Goal: Task Accomplishment & Management: Manage account settings

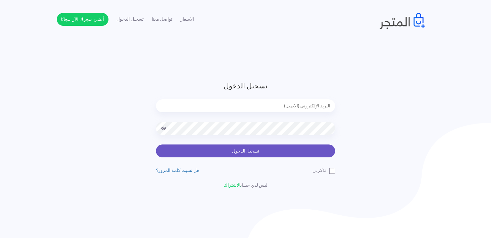
type input "[EMAIL_ADDRESS][DOMAIN_NAME]"
click at [239, 151] on button "تسجيل الدخول" at bounding box center [245, 151] width 179 height 13
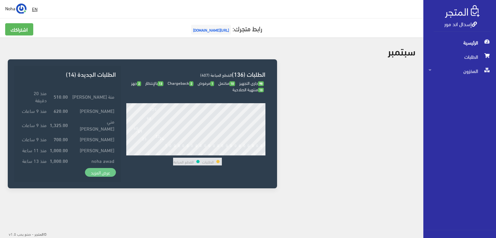
click at [101, 175] on link "عرض المزيد" at bounding box center [100, 172] width 31 height 9
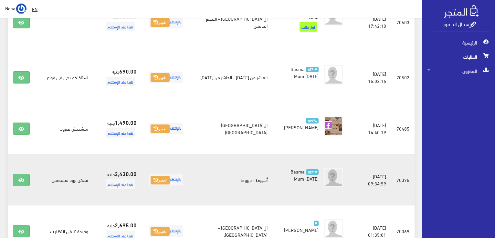
scroll to position [581, 0]
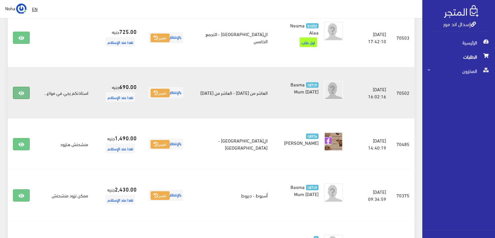
click at [23, 91] on icon at bounding box center [21, 93] width 6 height 5
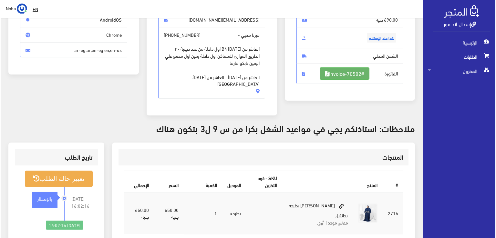
scroll to position [129, 0]
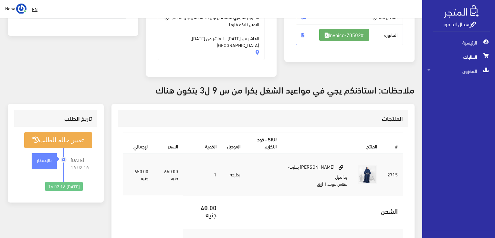
click at [339, 33] on link "#Invoice-70502" at bounding box center [344, 35] width 50 height 12
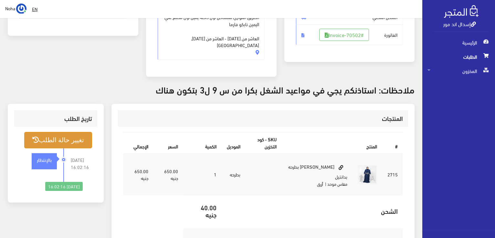
click at [65, 132] on button "تغيير حالة الطلب" at bounding box center [58, 140] width 68 height 16
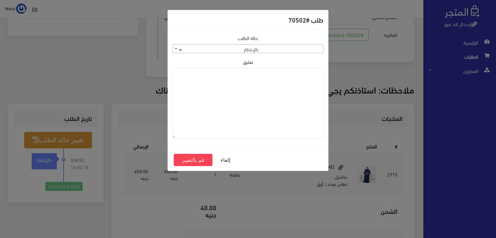
drag, startPoint x: 278, startPoint y: 48, endPoint x: 279, endPoint y: 52, distance: 3.9
click at [278, 48] on span "× بالإنتظار" at bounding box center [248, 49] width 150 height 9
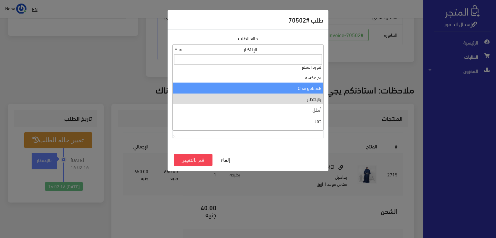
scroll to position [0, 0]
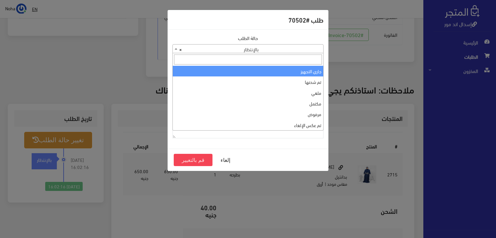
select select "1"
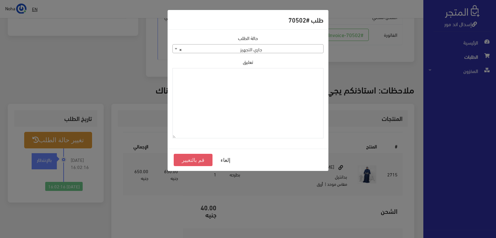
click at [202, 162] on button "قم بالتغيير" at bounding box center [193, 160] width 39 height 12
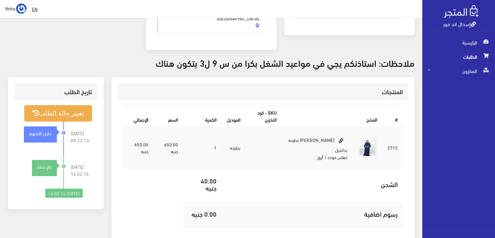
scroll to position [65, 0]
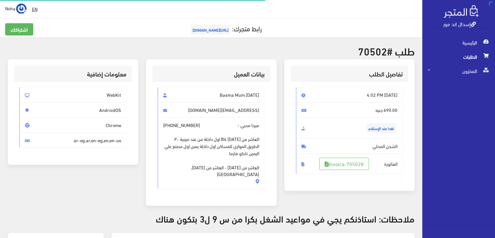
scroll to position [127, 0]
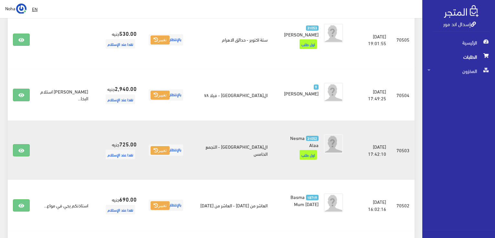
scroll to position [452, 0]
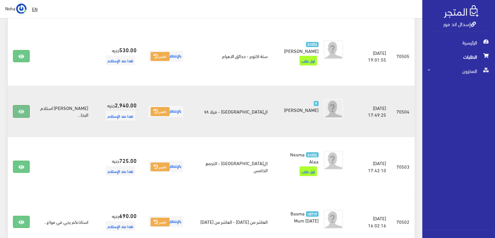
click at [18, 109] on icon at bounding box center [21, 111] width 6 height 5
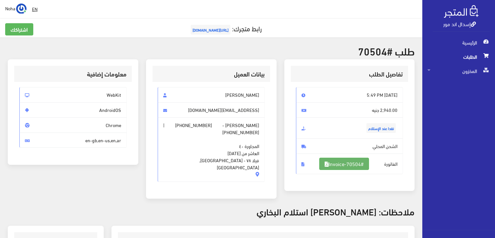
click at [349, 161] on link "#Invoice-70504" at bounding box center [344, 164] width 50 height 12
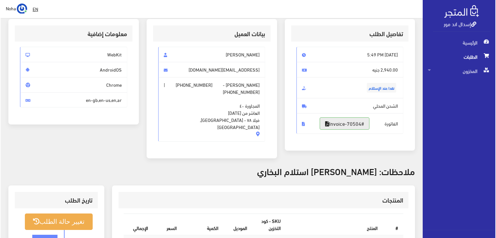
scroll to position [97, 0]
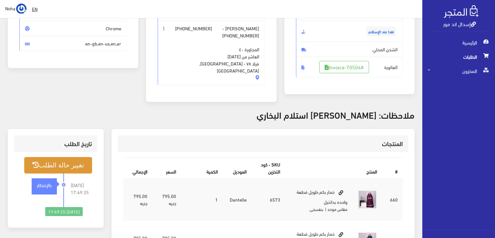
click at [70, 163] on button "تغيير حالة الطلب" at bounding box center [58, 165] width 68 height 16
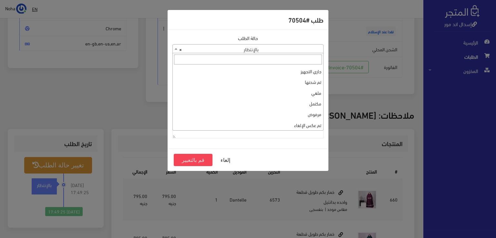
click at [298, 51] on span "× بالإنتظار" at bounding box center [248, 49] width 150 height 9
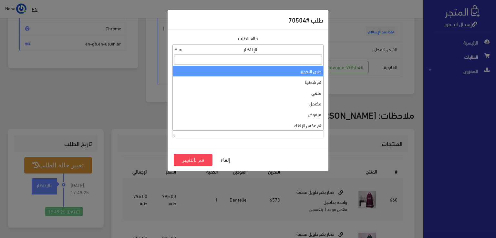
select select "1"
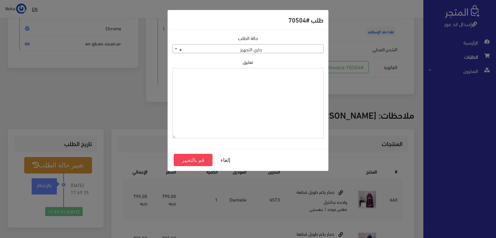
drag, startPoint x: 282, startPoint y: 88, endPoint x: 282, endPoint y: 92, distance: 4.5
drag, startPoint x: 282, startPoint y: 92, endPoint x: 210, endPoint y: 100, distance: 71.8
click at [210, 100] on textarea "تعليق" at bounding box center [247, 103] width 151 height 71
click at [316, 75] on textarea "1120860" at bounding box center [247, 103] width 151 height 71
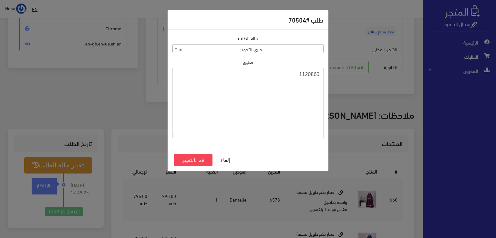
type textarea "1120860"
click at [208, 54] on div "حالة الطلب جاري التجهيز تم شحنها ملغي مكتمل مرفوض تم عكس الإلغاء فشل تم رد المب…" at bounding box center [248, 89] width 159 height 109
click at [209, 51] on span "× جاري التجهيز" at bounding box center [248, 49] width 150 height 9
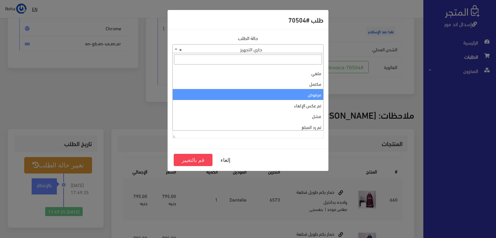
scroll to position [86, 0]
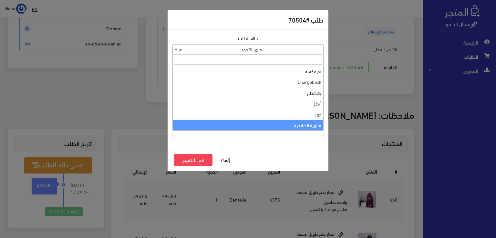
select select "14"
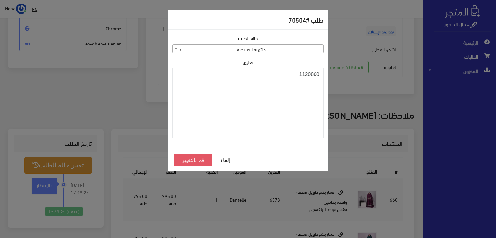
click at [194, 160] on button "قم بالتغيير" at bounding box center [193, 160] width 39 height 12
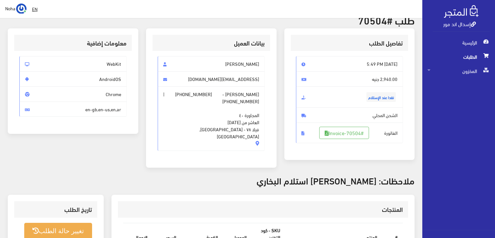
scroll to position [65, 0]
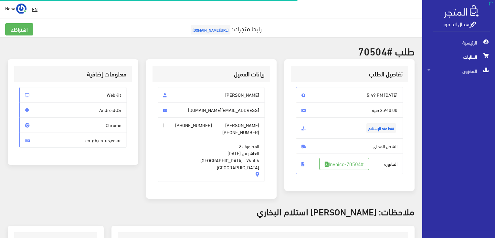
scroll to position [93, 0]
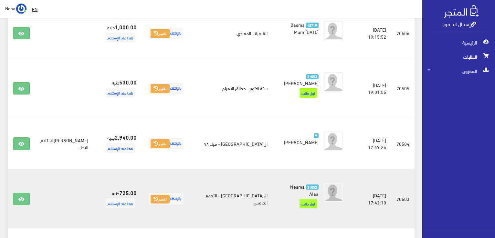
scroll to position [484, 0]
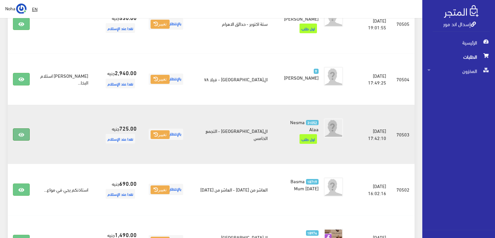
click at [19, 129] on link at bounding box center [21, 135] width 17 height 12
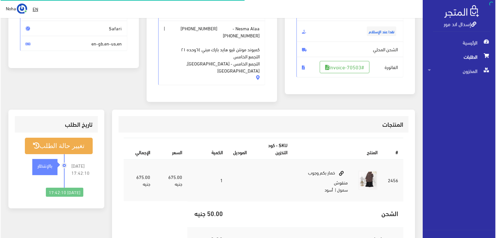
scroll to position [97, 0]
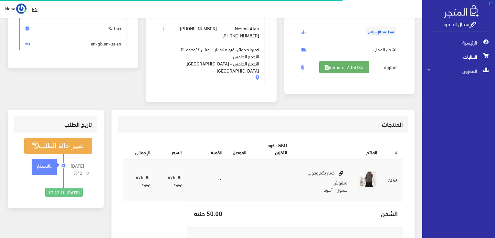
click at [347, 64] on link "#Invoice-70503" at bounding box center [344, 67] width 50 height 12
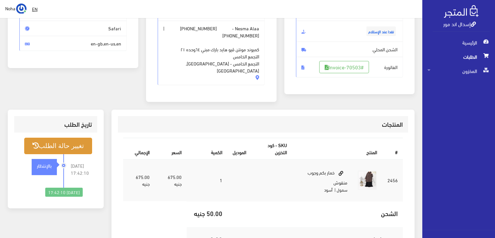
click at [59, 138] on button "تغيير حالة الطلب" at bounding box center [58, 146] width 68 height 16
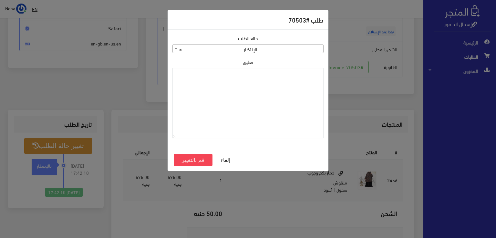
click at [241, 46] on span "× بالإنتظار" at bounding box center [248, 49] width 150 height 9
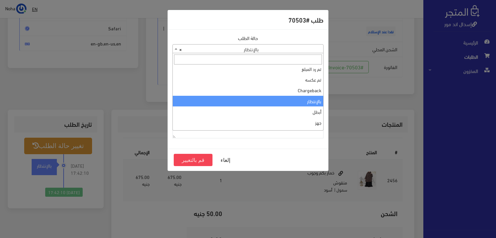
scroll to position [0, 0]
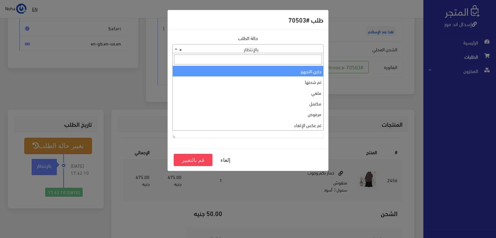
select select "1"
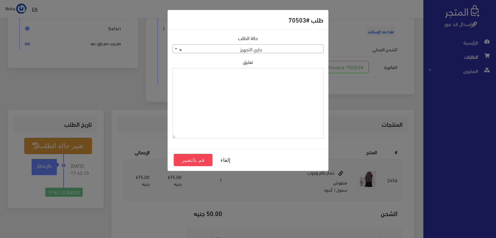
paste textarea "1120860"
type textarea "1120860"
click at [198, 160] on button "قم بالتغيير" at bounding box center [193, 160] width 39 height 12
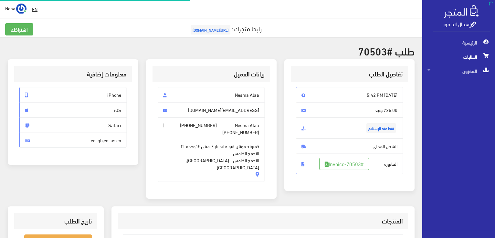
scroll to position [93, 0]
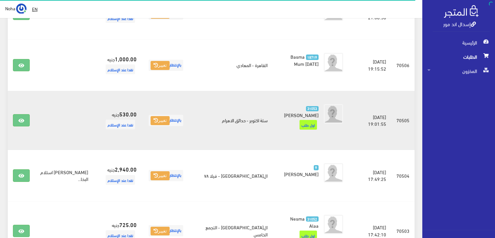
scroll to position [388, 0]
click at [27, 117] on link at bounding box center [21, 121] width 17 height 12
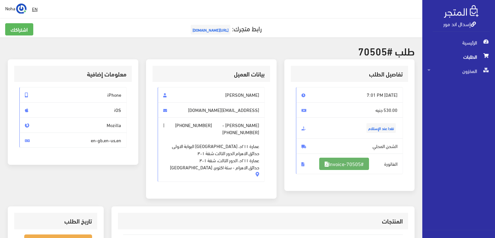
click at [348, 166] on link "#Invoice-70505" at bounding box center [344, 164] width 50 height 12
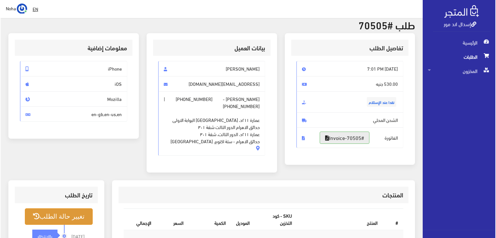
scroll to position [65, 0]
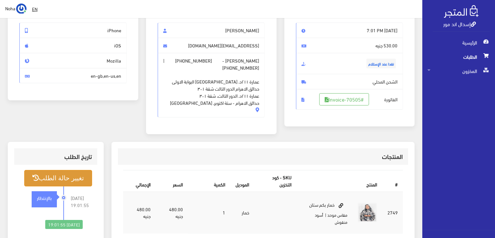
click at [57, 175] on button "تغيير حالة الطلب" at bounding box center [58, 178] width 68 height 16
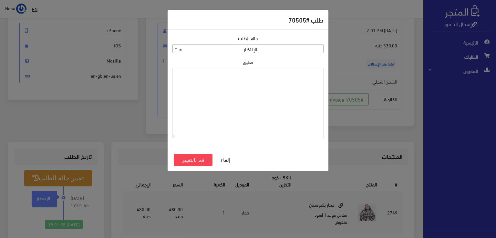
click at [252, 48] on span "× بالإنتظار" at bounding box center [248, 49] width 150 height 9
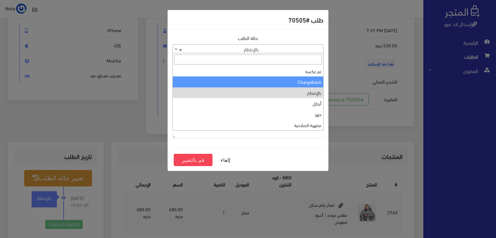
scroll to position [0, 0]
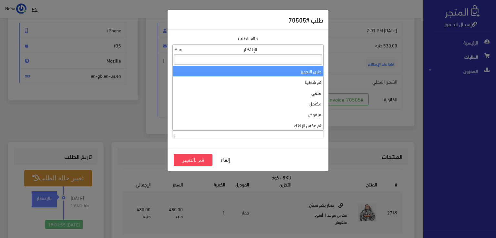
select select "1"
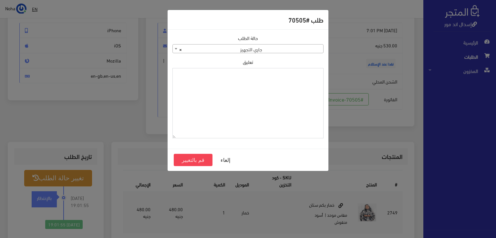
paste textarea "1120860"
type textarea "1120860"
click at [182, 159] on button "قم بالتغيير" at bounding box center [193, 160] width 39 height 12
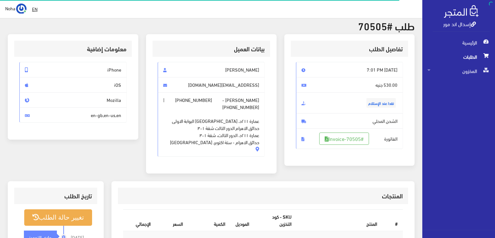
scroll to position [32, 0]
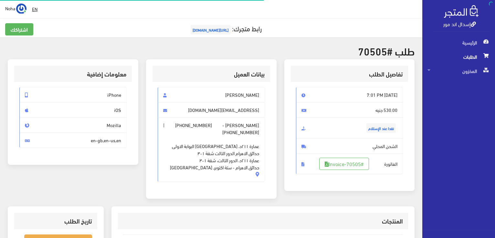
scroll to position [65, 0]
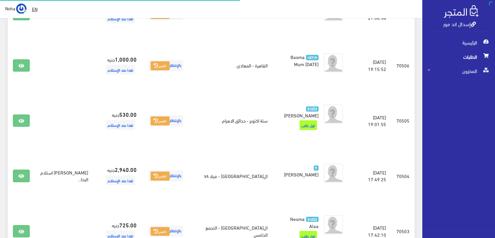
scroll to position [388, 0]
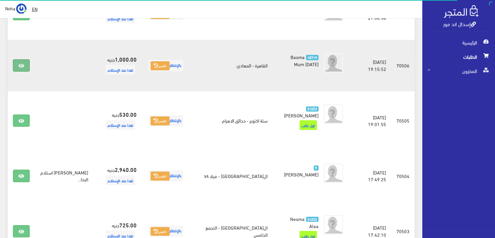
click at [19, 63] on icon at bounding box center [21, 65] width 6 height 5
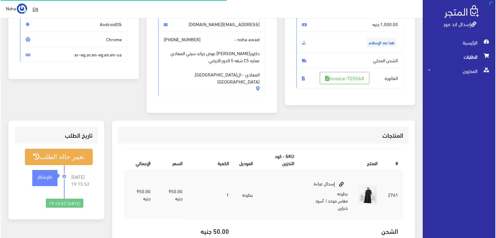
scroll to position [97, 0]
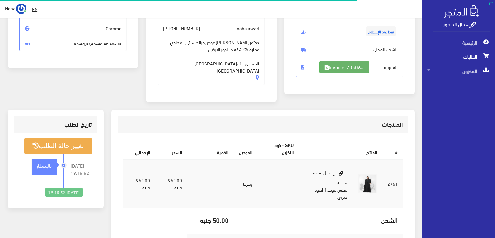
click at [354, 68] on link "#Invoice-70506" at bounding box center [344, 67] width 50 height 12
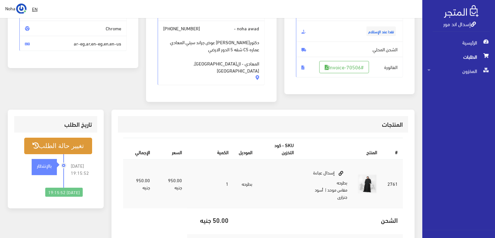
click at [81, 138] on button "تغيير حالة الطلب" at bounding box center [58, 146] width 68 height 16
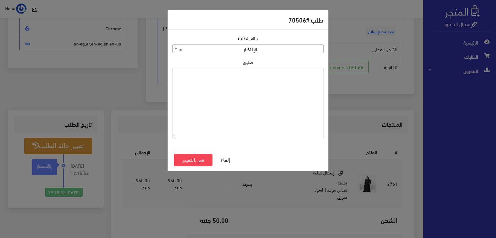
click at [249, 50] on span "× بالإنتظار" at bounding box center [248, 49] width 150 height 9
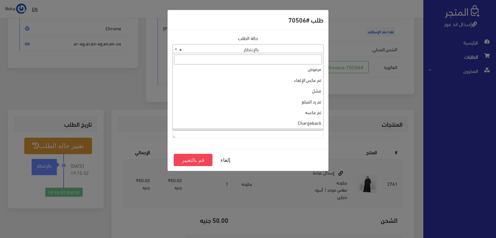
scroll to position [0, 0]
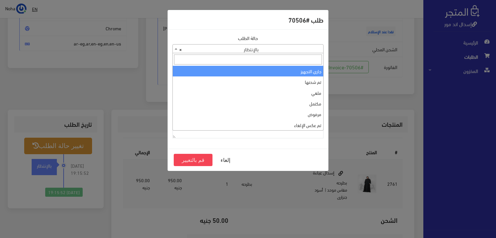
select select "1"
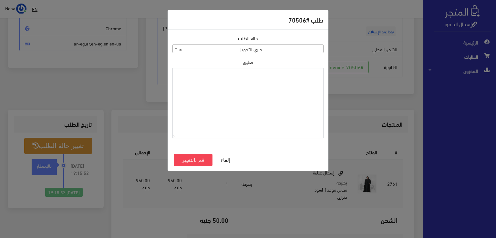
paste textarea "1120860"
type textarea "1120860"
click at [196, 161] on button "قم بالتغيير" at bounding box center [193, 160] width 39 height 12
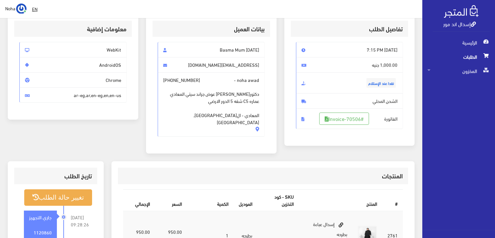
scroll to position [97, 0]
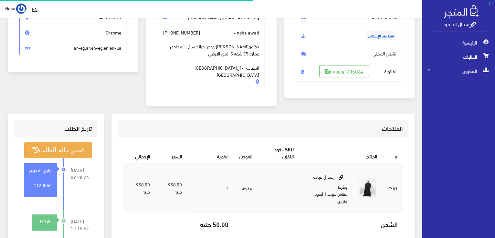
scroll to position [93, 0]
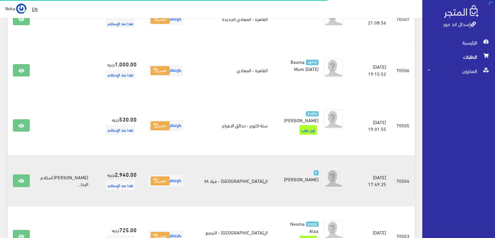
scroll to position [323, 0]
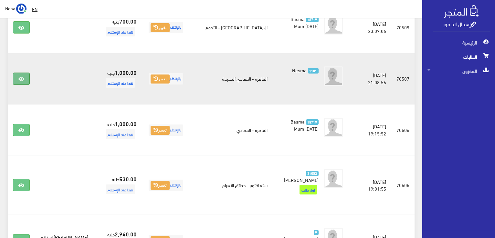
click at [16, 80] on link at bounding box center [21, 79] width 17 height 12
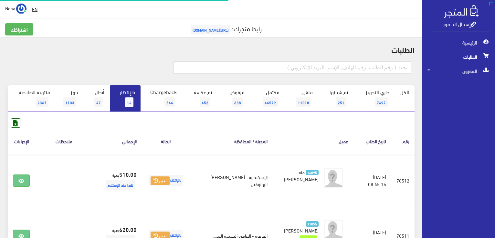
scroll to position [323, 0]
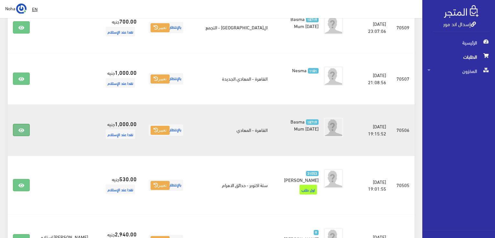
click at [17, 132] on link at bounding box center [21, 130] width 17 height 12
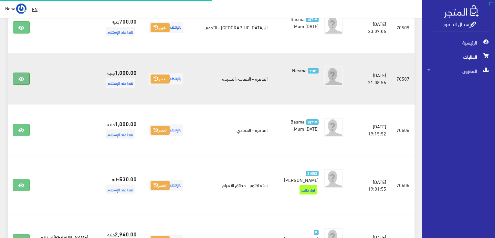
scroll to position [323, 0]
click at [23, 77] on icon at bounding box center [21, 79] width 6 height 5
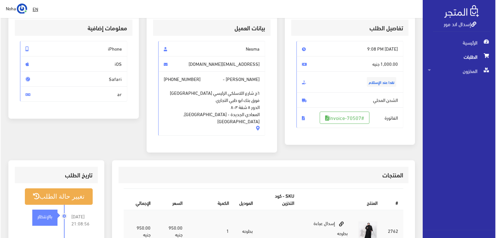
scroll to position [97, 0]
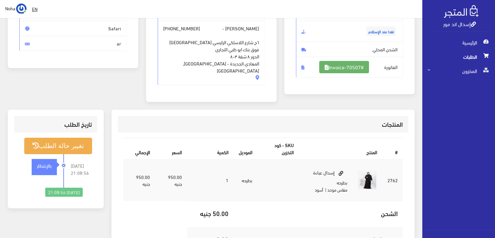
click at [354, 63] on link "#Invoice-70507" at bounding box center [344, 67] width 50 height 12
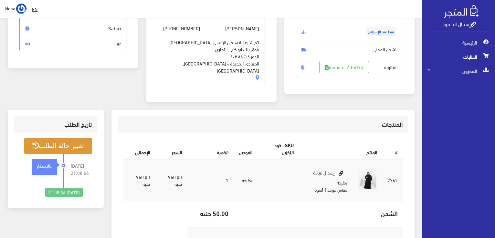
click at [44, 143] on button "تغيير حالة الطلب" at bounding box center [58, 146] width 68 height 16
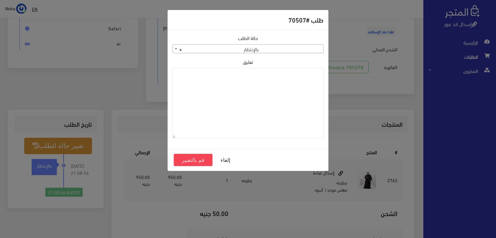
click at [273, 48] on span "× بالإنتظار" at bounding box center [248, 49] width 150 height 9
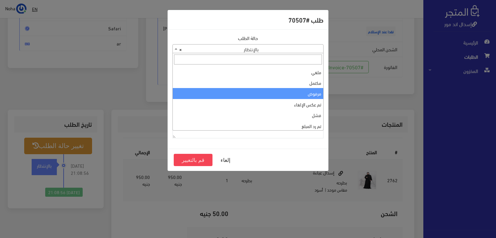
scroll to position [0, 0]
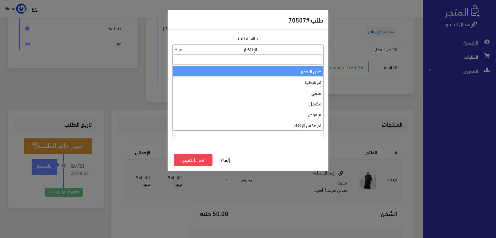
select select "1"
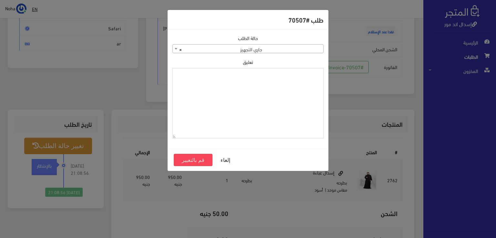
paste textarea "1120860"
type textarea "1120860"
click at [195, 159] on button "قم بالتغيير" at bounding box center [193, 160] width 39 height 12
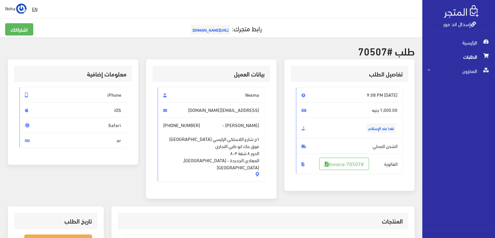
scroll to position [129, 0]
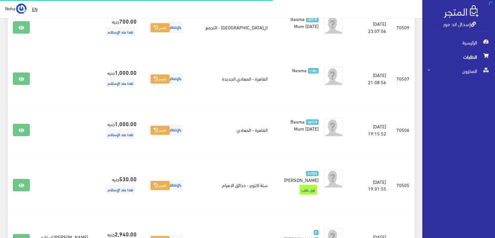
scroll to position [323, 0]
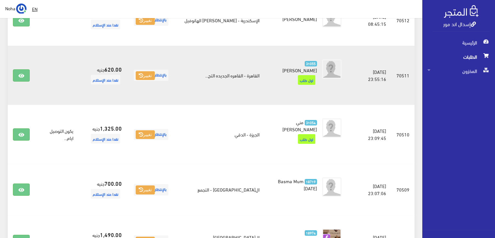
scroll to position [161, 0]
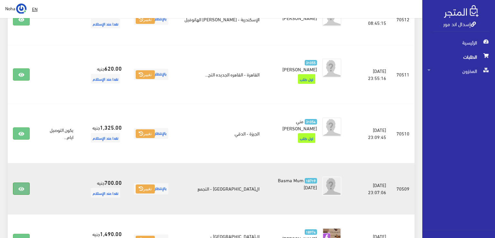
click at [22, 187] on icon at bounding box center [21, 189] width 6 height 5
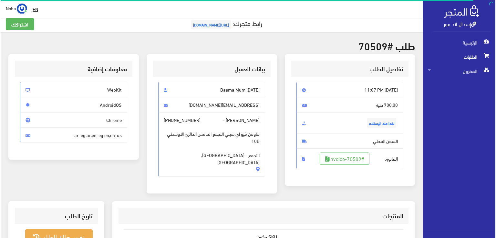
scroll to position [97, 0]
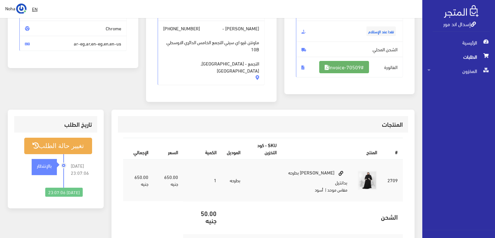
click at [347, 68] on link "#Invoice-70509" at bounding box center [344, 67] width 50 height 12
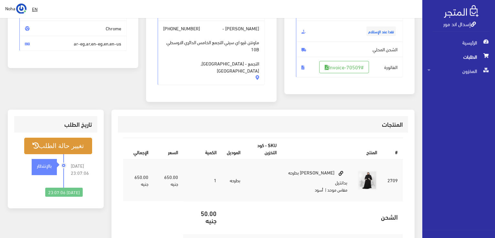
click at [54, 140] on button "تغيير حالة الطلب" at bounding box center [58, 146] width 68 height 16
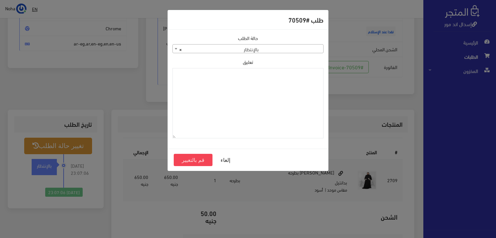
click at [254, 48] on span "× بالإنتظار" at bounding box center [248, 49] width 150 height 9
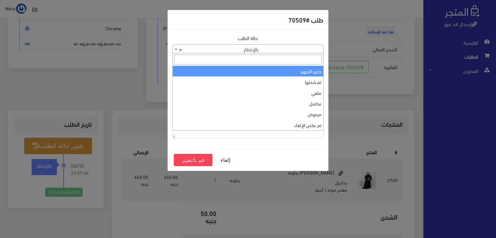
select select "1"
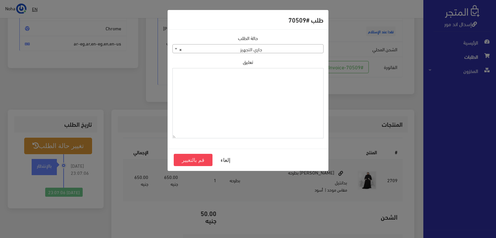
paste textarea "1120860"
type textarea "1120860"
click at [192, 162] on button "قم بالتغيير" at bounding box center [193, 160] width 39 height 12
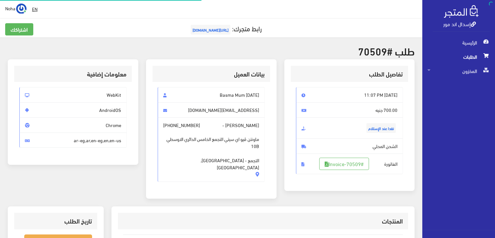
scroll to position [93, 0]
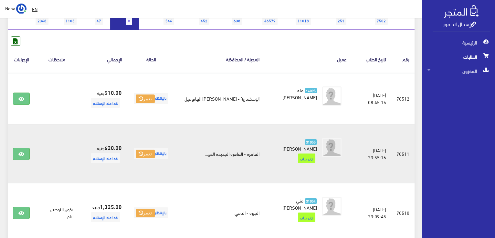
scroll to position [97, 0]
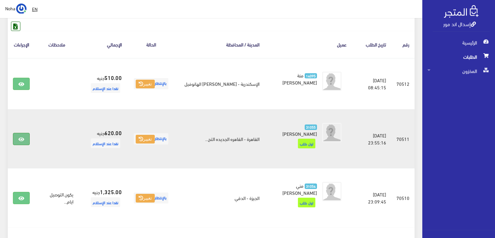
click at [26, 137] on link at bounding box center [21, 139] width 17 height 12
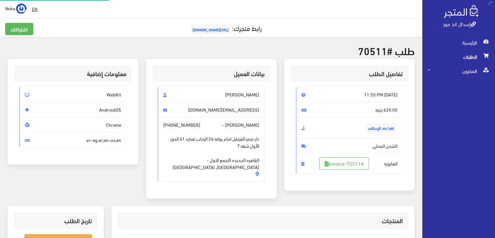
scroll to position [65, 0]
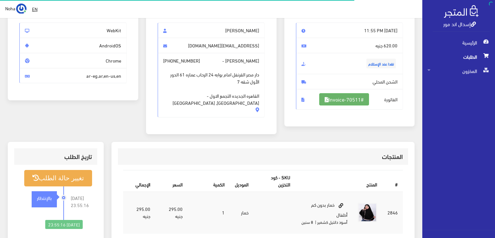
click at [349, 95] on link "#Invoice-70511" at bounding box center [344, 99] width 50 height 12
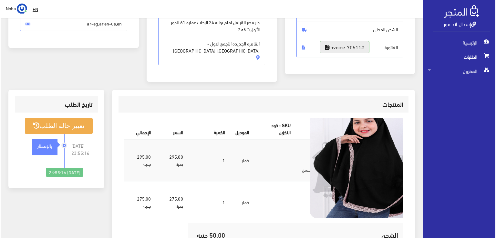
scroll to position [129, 0]
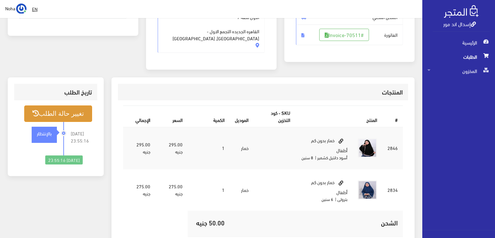
click at [69, 108] on button "تغيير حالة الطلب" at bounding box center [58, 114] width 68 height 16
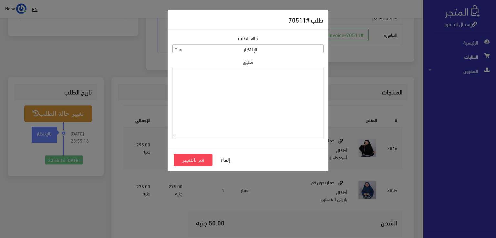
click at [251, 51] on span "× بالإنتظار" at bounding box center [248, 49] width 150 height 9
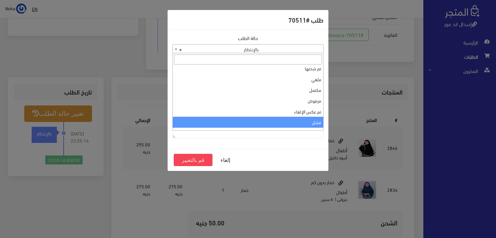
scroll to position [0, 0]
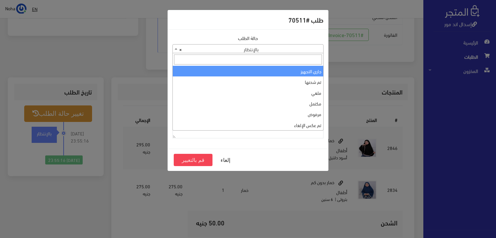
select select "1"
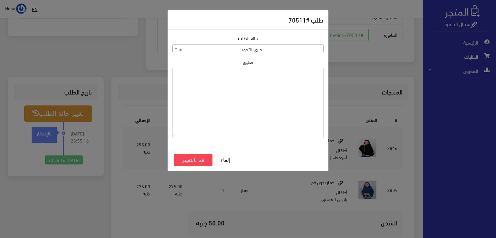
paste textarea "1120860"
type textarea "1120860"
click at [201, 162] on button "قم بالتغيير" at bounding box center [193, 160] width 39 height 12
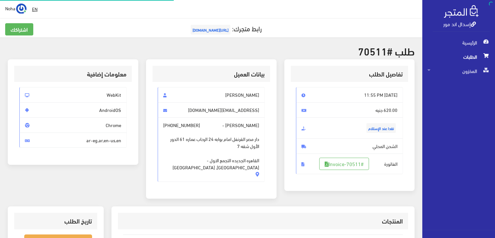
scroll to position [97, 0]
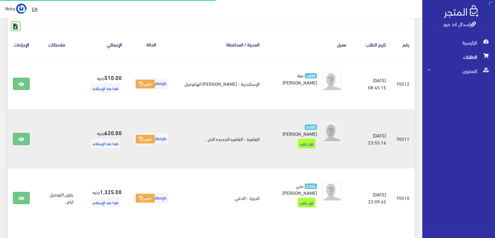
scroll to position [97, 0]
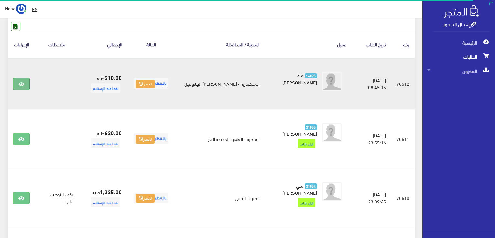
click at [22, 80] on link at bounding box center [21, 84] width 17 height 12
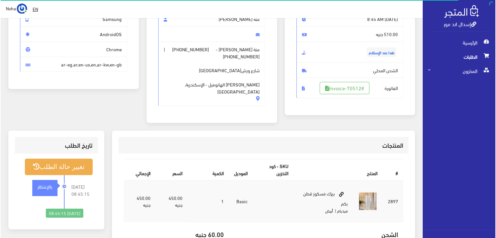
scroll to position [65, 0]
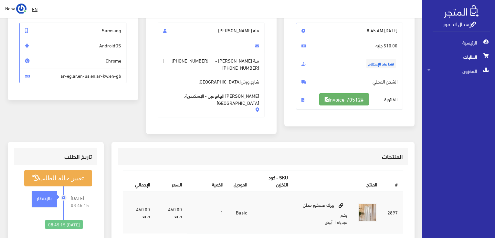
click at [352, 97] on link "#Invoice-70512" at bounding box center [344, 99] width 50 height 12
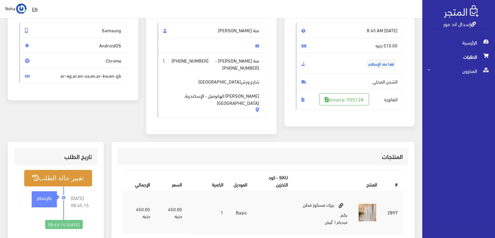
click at [67, 171] on button "تغيير حالة الطلب" at bounding box center [58, 178] width 68 height 16
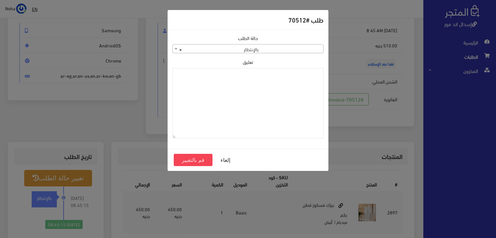
click at [262, 49] on span "× بالإنتظار" at bounding box center [248, 49] width 150 height 9
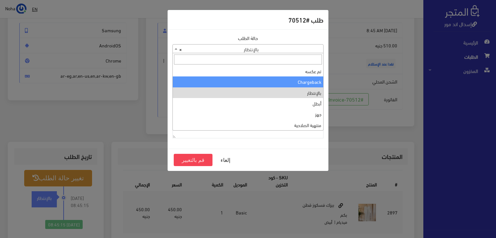
scroll to position [0, 0]
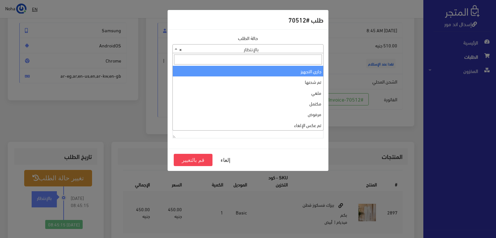
select select "1"
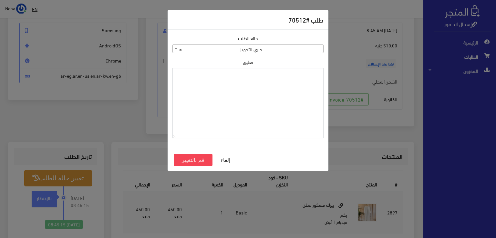
paste textarea "1120860"
type textarea "1120860"
click at [202, 157] on button "قم بالتغيير" at bounding box center [193, 160] width 39 height 12
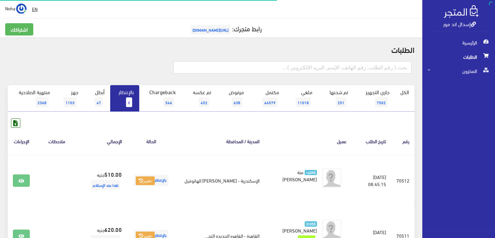
click at [130, 99] on span "8" at bounding box center [129, 103] width 6 height 10
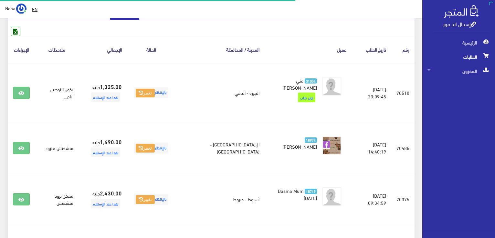
scroll to position [97, 0]
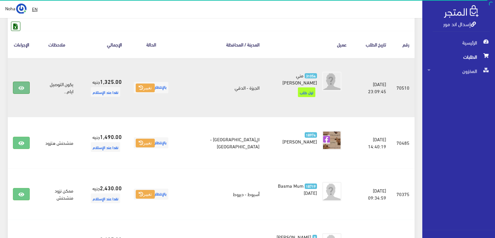
click at [17, 84] on link at bounding box center [21, 88] width 17 height 12
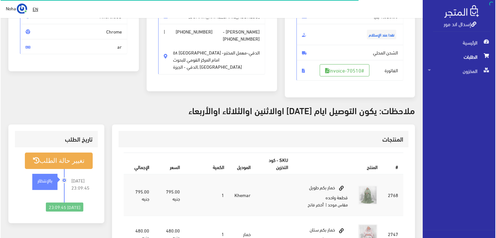
scroll to position [97, 0]
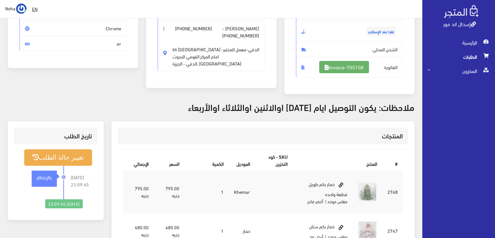
click at [335, 69] on link "#Invoice-70510" at bounding box center [344, 67] width 50 height 12
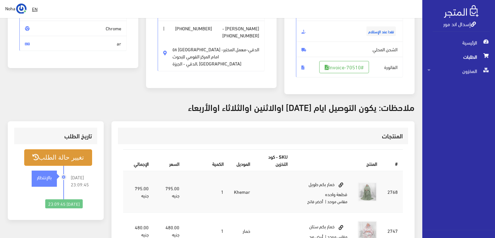
click at [64, 156] on button "تغيير حالة الطلب" at bounding box center [58, 158] width 68 height 16
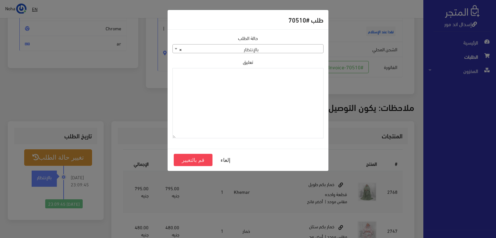
click at [273, 47] on span "× بالإنتظار" at bounding box center [248, 49] width 150 height 9
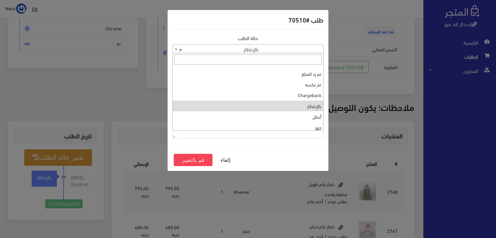
scroll to position [0, 0]
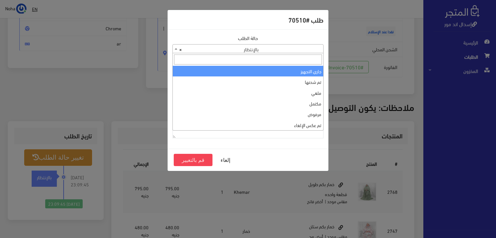
select select "1"
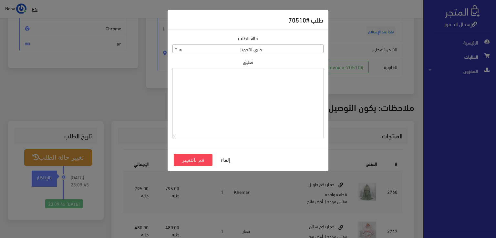
paste textarea "1120860"
type textarea "1120860"
click at [204, 160] on button "قم بالتغيير" at bounding box center [193, 160] width 39 height 12
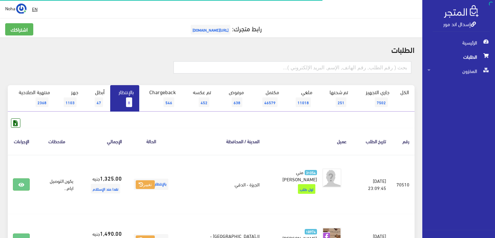
click at [119, 98] on link "بالإنتظار 8" at bounding box center [124, 98] width 29 height 26
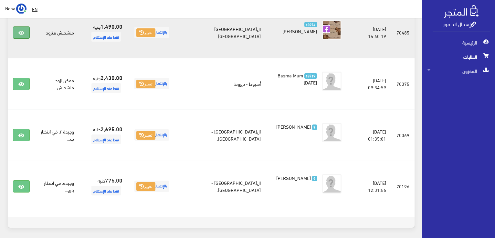
scroll to position [109, 0]
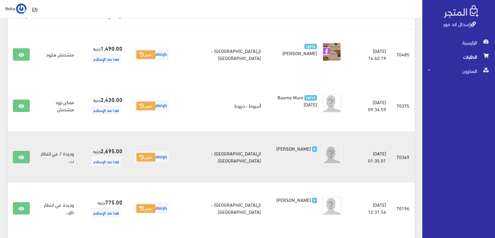
scroll to position [141, 0]
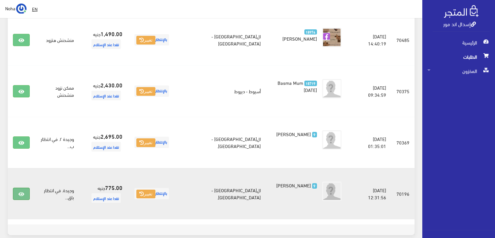
click at [21, 193] on icon at bounding box center [21, 194] width 6 height 5
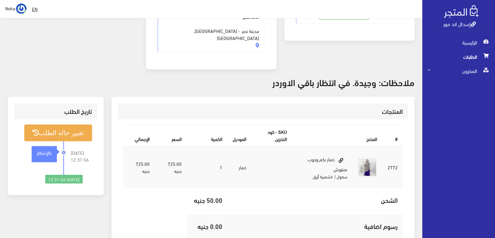
scroll to position [161, 0]
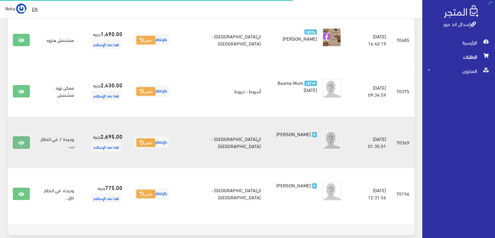
scroll to position [141, 0]
click at [28, 140] on link at bounding box center [21, 143] width 17 height 12
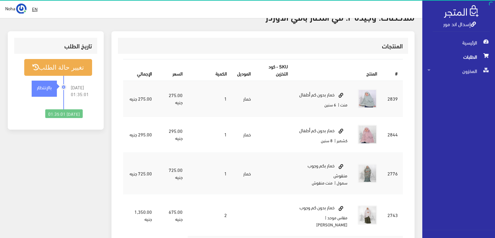
scroll to position [226, 0]
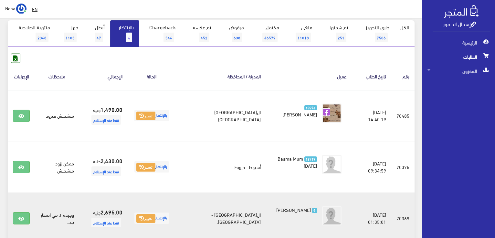
scroll to position [76, 0]
